Goal: Navigation & Orientation: Find specific page/section

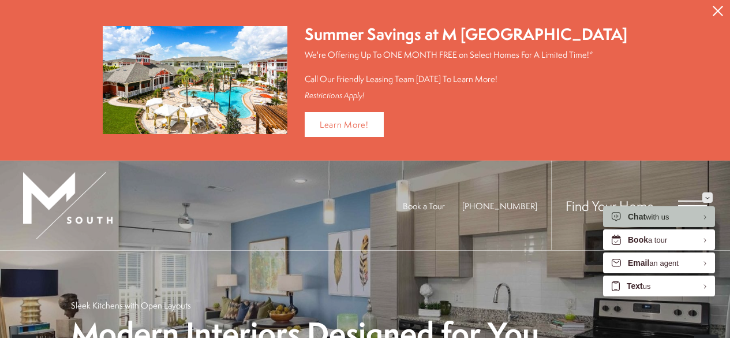
click at [707, 196] on icon "Minimize" at bounding box center [707, 197] width 5 height 3
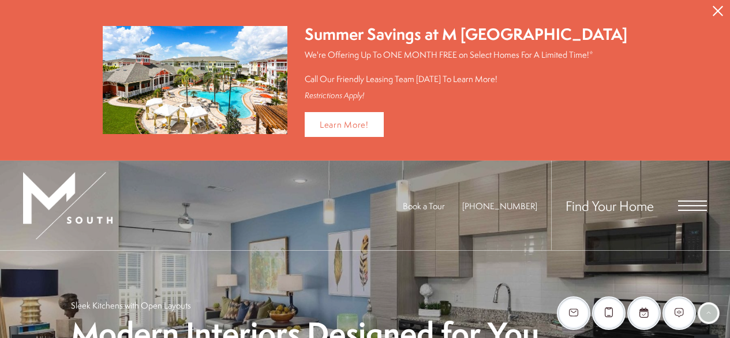
click at [702, 201] on span "Open Menu" at bounding box center [692, 205] width 29 height 10
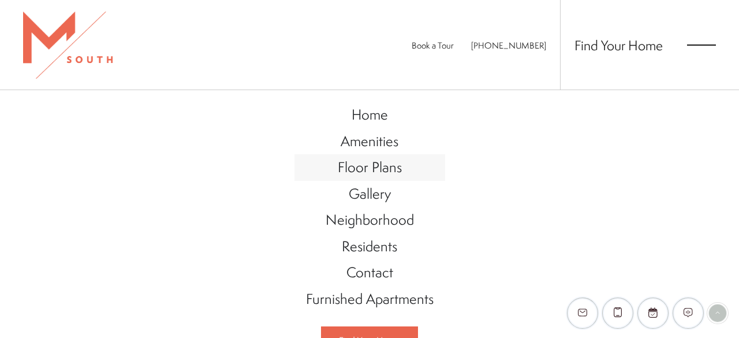
click at [371, 168] on span "Floor Plans" at bounding box center [370, 167] width 64 height 20
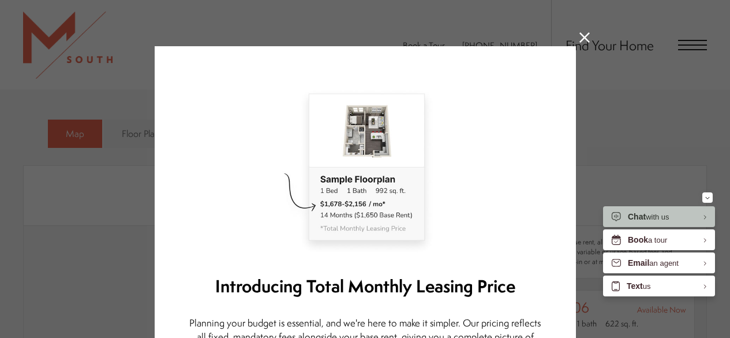
click at [581, 33] on icon at bounding box center [584, 37] width 10 height 10
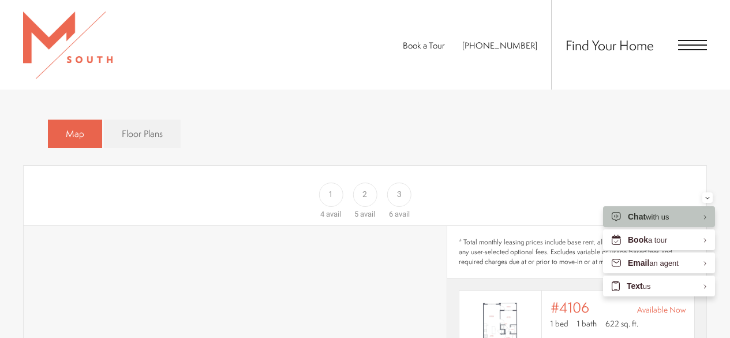
scroll to position [574, 0]
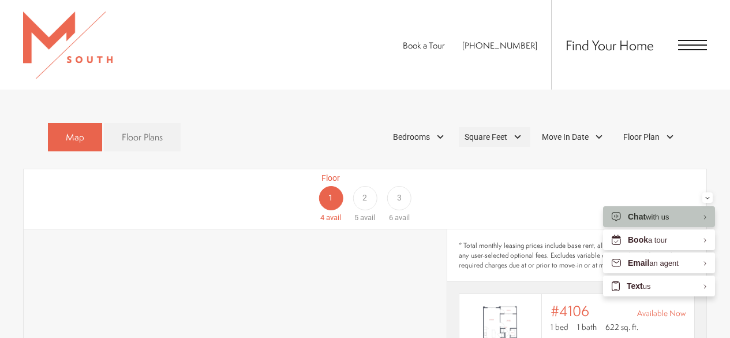
click at [516, 127] on div "Square Feet" at bounding box center [495, 137] width 72 height 20
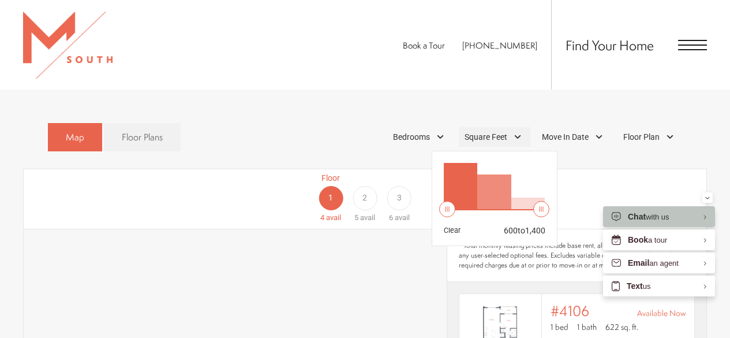
click at [516, 127] on div "Square Feet" at bounding box center [495, 137] width 72 height 20
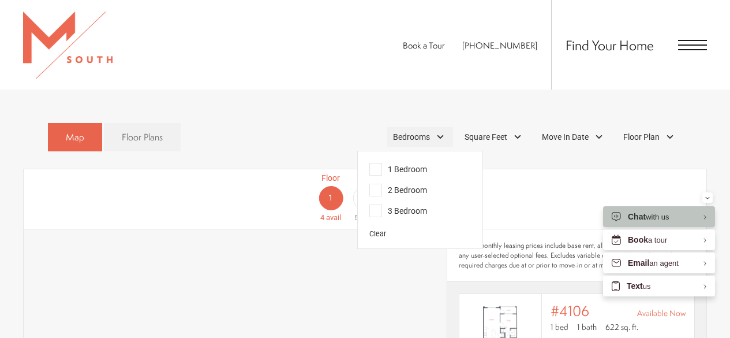
click at [434, 127] on div "Bedrooms" at bounding box center [420, 137] width 66 height 20
click at [396, 183] on span "2 Bedroom" at bounding box center [398, 189] width 58 height 13
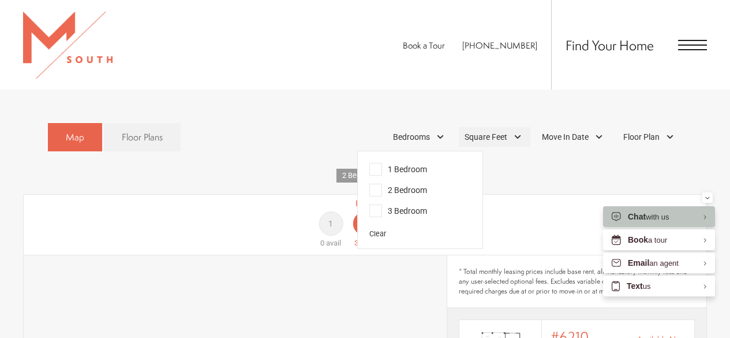
click at [486, 131] on span "Square Feet" at bounding box center [485, 137] width 43 height 12
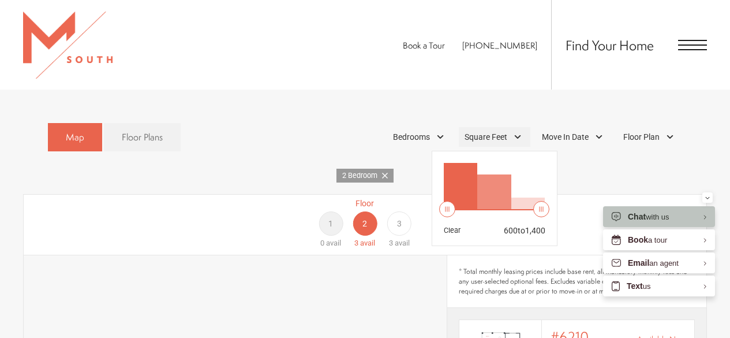
click at [486, 131] on span "Square Feet" at bounding box center [485, 137] width 43 height 12
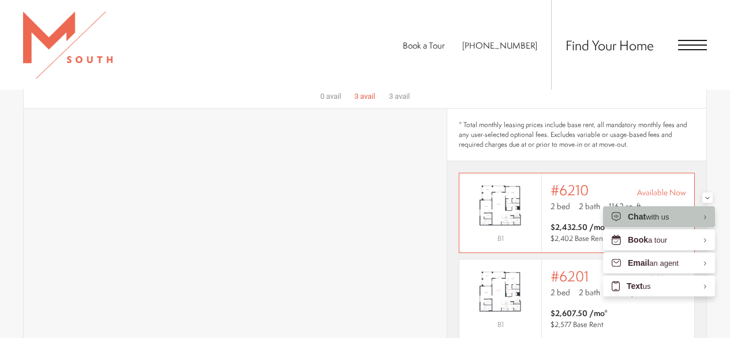
scroll to position [689, 0]
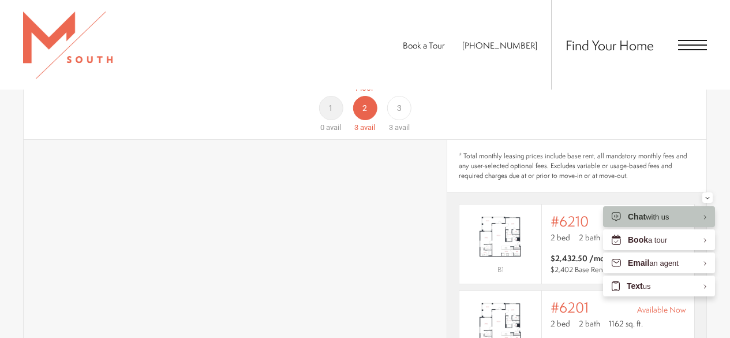
click at [324, 96] on div "1" at bounding box center [330, 108] width 24 height 24
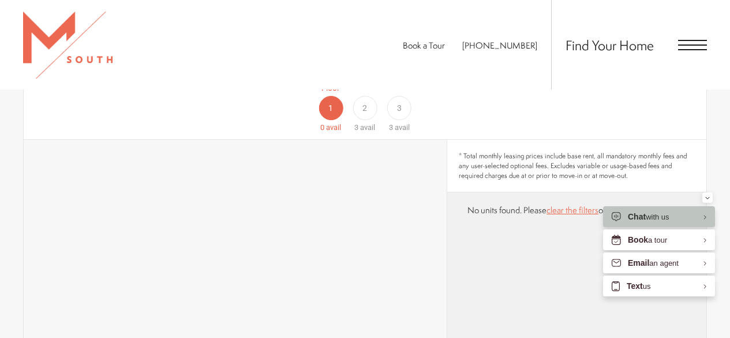
click at [401, 102] on span "3" at bounding box center [399, 108] width 5 height 12
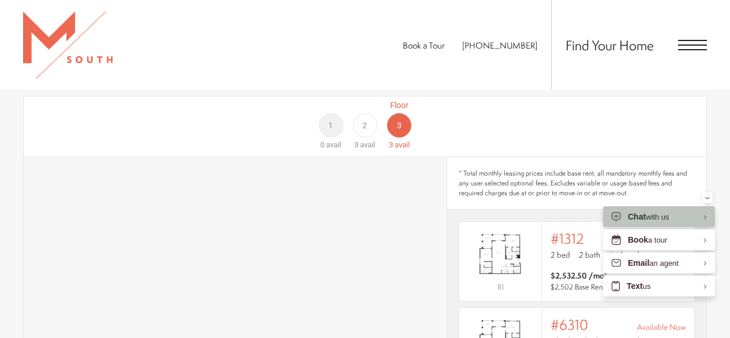
scroll to position [631, 0]
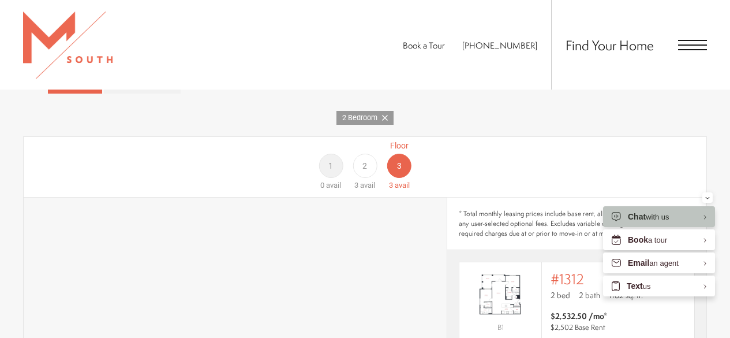
click at [374, 153] on div "2" at bounding box center [365, 165] width 24 height 24
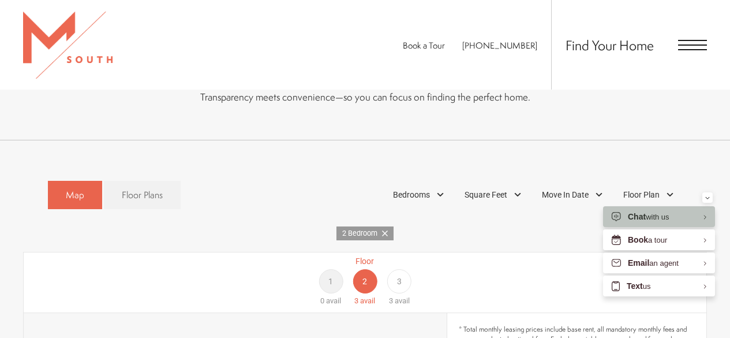
scroll to position [516, 0]
click at [384, 230] on icon at bounding box center [385, 233] width 6 height 6
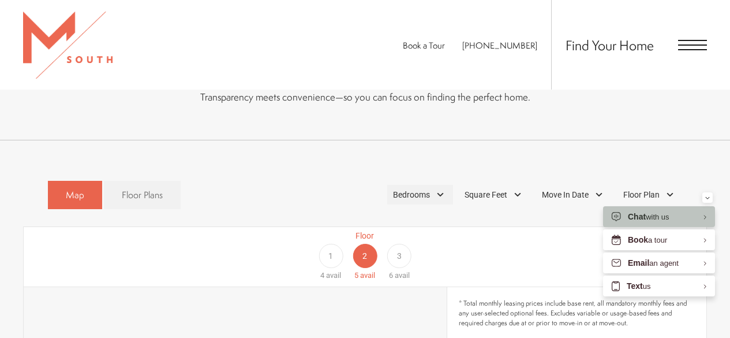
click at [409, 189] on span "Bedrooms" at bounding box center [411, 195] width 37 height 12
click at [391, 220] on span "1 Bedroom" at bounding box center [398, 226] width 58 height 13
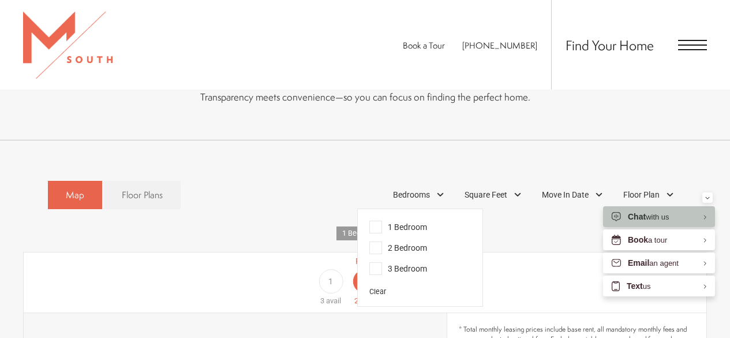
click at [351, 178] on div "Map Floor Plans 1 Bedrooms 1 Bedroom 2 Bedroom Clear" at bounding box center [365, 195] width 635 height 40
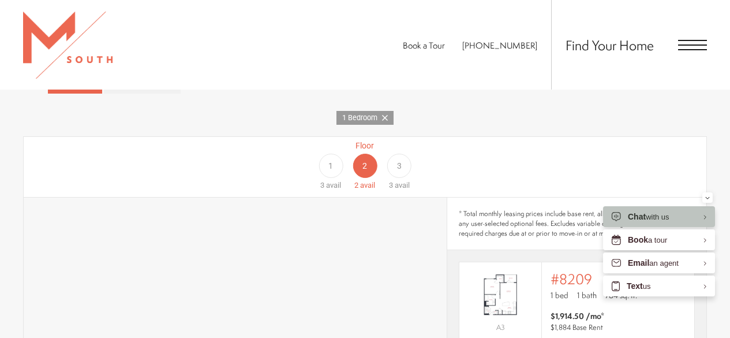
click at [333, 155] on div "1" at bounding box center [330, 165] width 24 height 24
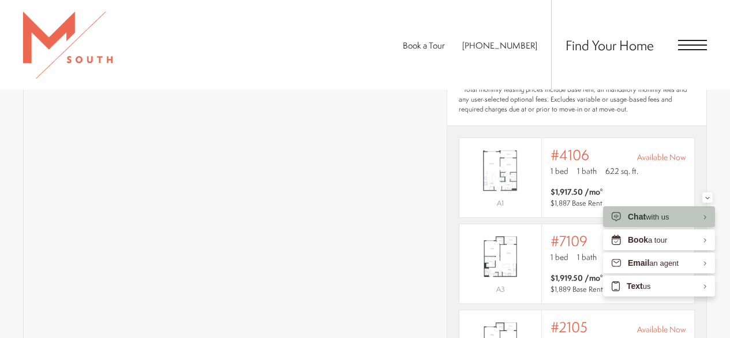
scroll to position [804, 0]
